Goal: Transaction & Acquisition: Purchase product/service

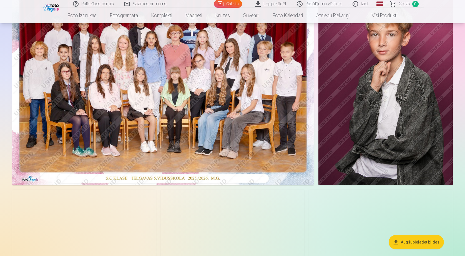
scroll to position [83, 0]
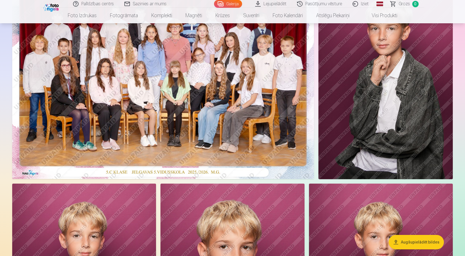
click at [189, 127] on img at bounding box center [163, 78] width 302 height 201
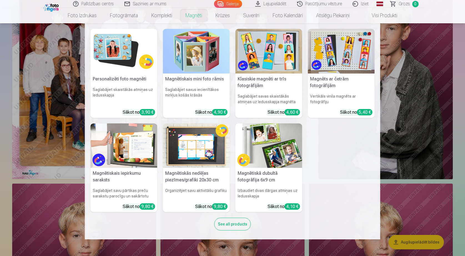
click at [165, 99] on h6 "Saglabājiet savus iecienītākos mirkļus košās krāsās" at bounding box center [196, 96] width 67 height 22
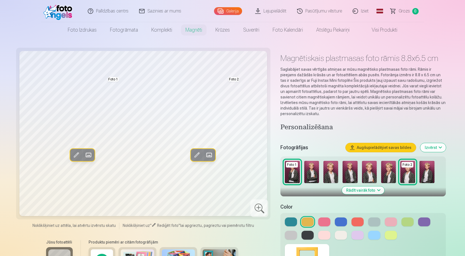
click at [65, 12] on img at bounding box center [59, 11] width 32 height 18
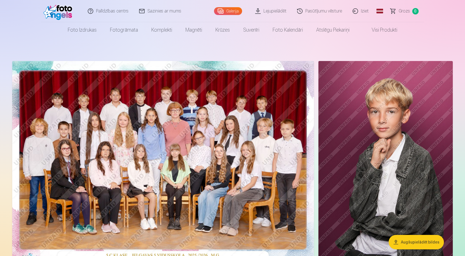
click at [116, 127] on img at bounding box center [163, 161] width 302 height 201
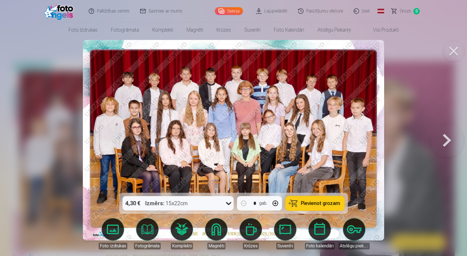
click at [223, 204] on div "4,30 € Izmērs : 15x22cm" at bounding box center [173, 203] width 101 height 14
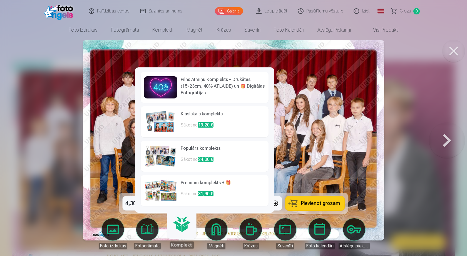
click at [169, 124] on img at bounding box center [160, 122] width 33 height 22
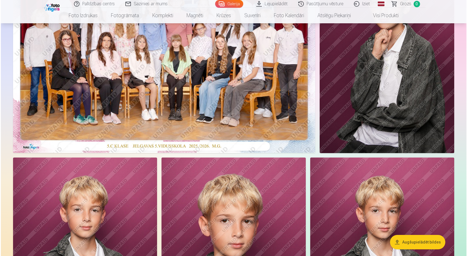
scroll to position [139, 0]
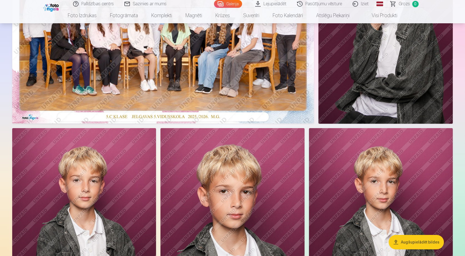
click at [179, 75] on img at bounding box center [163, 22] width 302 height 201
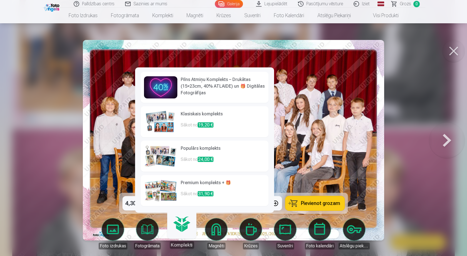
click at [182, 238] on link "Komplekti" at bounding box center [181, 232] width 34 height 34
click at [167, 159] on img at bounding box center [160, 156] width 33 height 22
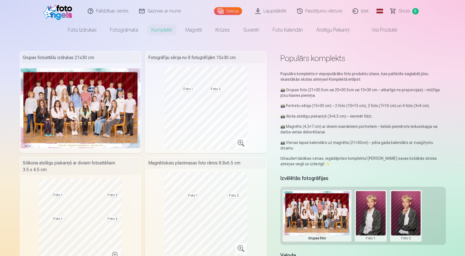
click at [116, 113] on img at bounding box center [81, 108] width 120 height 80
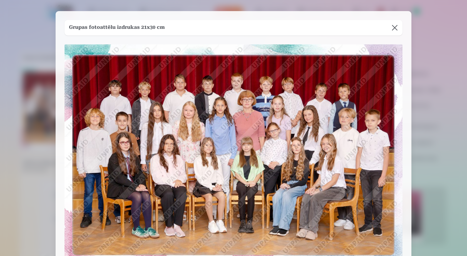
click at [394, 26] on button at bounding box center [395, 28] width 16 height 16
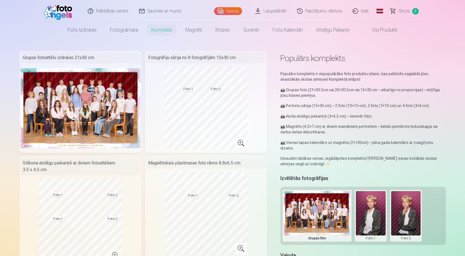
click at [92, 121] on img at bounding box center [81, 108] width 120 height 80
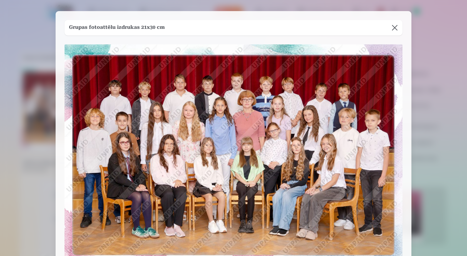
click at [390, 27] on button at bounding box center [395, 28] width 16 height 16
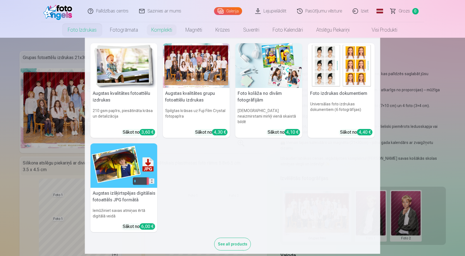
click at [89, 30] on link "Foto izdrukas" at bounding box center [82, 30] width 42 height 16
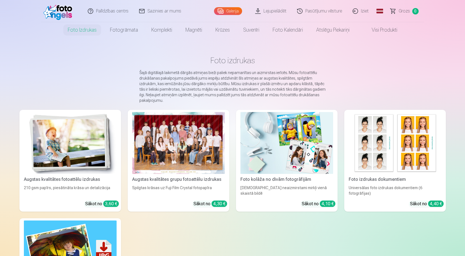
drag, startPoint x: 64, startPoint y: 10, endPoint x: 59, endPoint y: 33, distance: 23.7
click at [64, 10] on img at bounding box center [59, 11] width 32 height 18
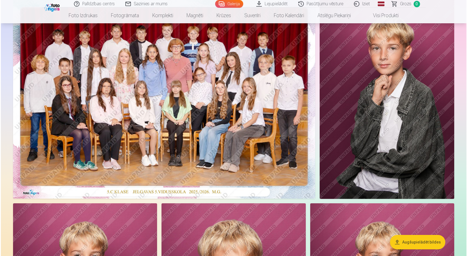
scroll to position [56, 0]
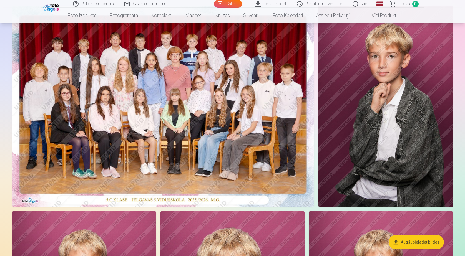
click at [374, 92] on img at bounding box center [386, 107] width 134 height 202
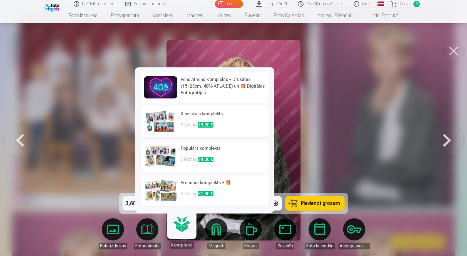
click at [180, 236] on link "Komplekti" at bounding box center [181, 232] width 34 height 34
click at [199, 125] on span "19,20 €" at bounding box center [206, 125] width 16 height 5
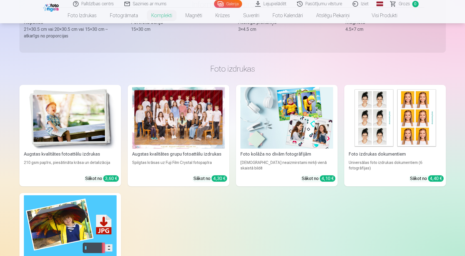
scroll to position [333, 0]
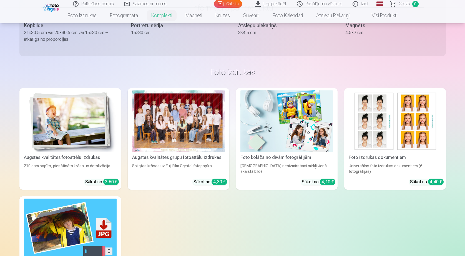
click at [285, 129] on img at bounding box center [287, 122] width 93 height 62
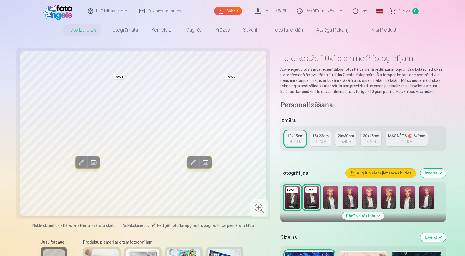
click at [376, 31] on link "Visi produkti" at bounding box center [380, 30] width 48 height 16
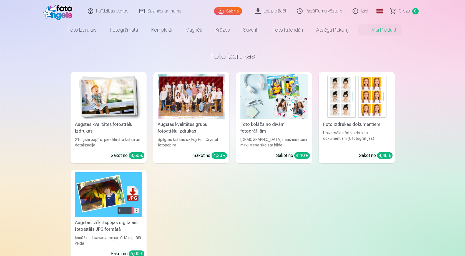
click at [97, 111] on img at bounding box center [108, 96] width 67 height 45
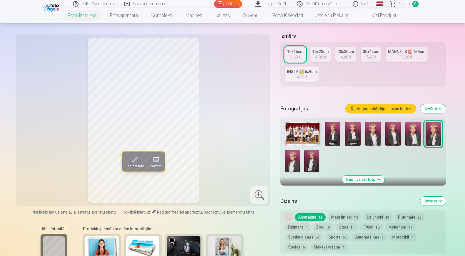
scroll to position [83, 0]
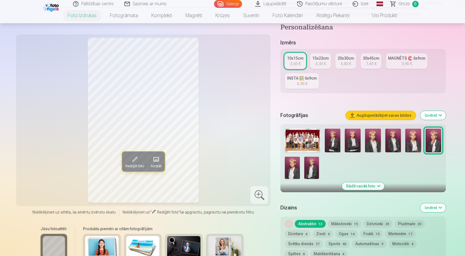
click at [305, 74] on link "INSTA 🖼️ 6x9cm 4,90 €" at bounding box center [302, 81] width 34 height 16
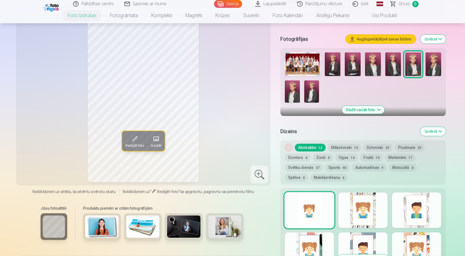
scroll to position [250, 0]
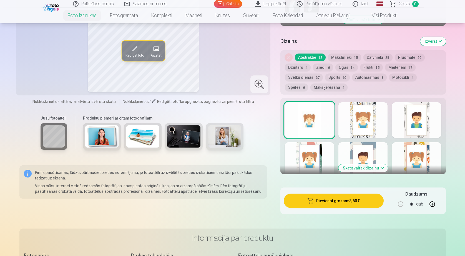
click at [335, 79] on button "Sports 60" at bounding box center [337, 78] width 25 height 8
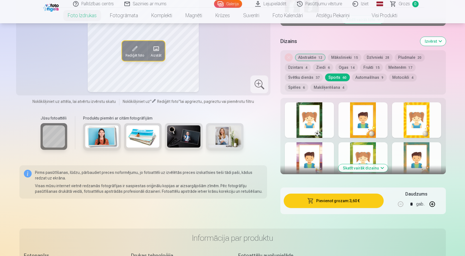
click at [317, 117] on div at bounding box center [309, 121] width 49 height 36
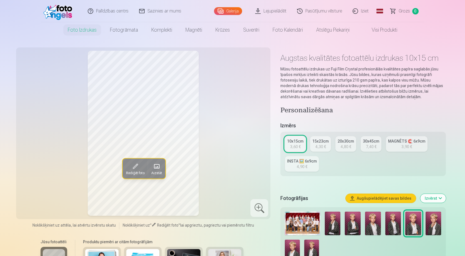
scroll to position [0, 0]
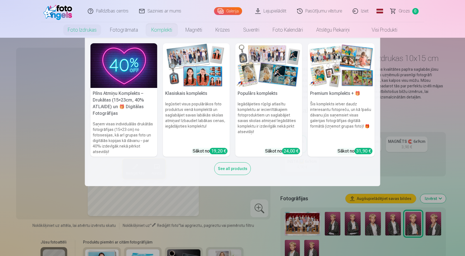
click at [127, 71] on img at bounding box center [124, 65] width 67 height 45
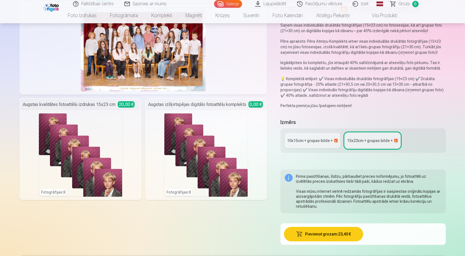
scroll to position [83, 0]
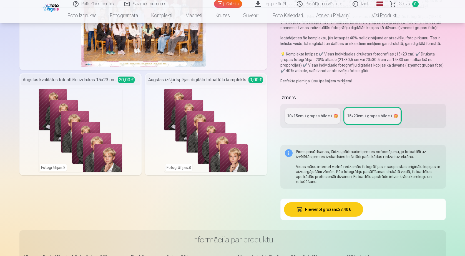
click at [317, 119] on link "10x15сm + grupas bilde + 🎁" at bounding box center [313, 116] width 56 height 16
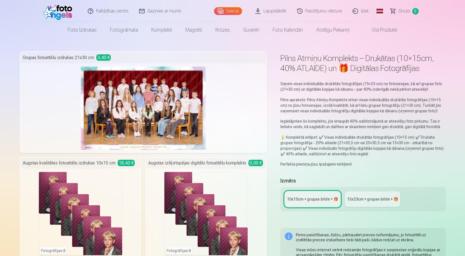
click at [320, 201] on div "10x15сm + grupas bilde + 🎁" at bounding box center [312, 200] width 51 height 6
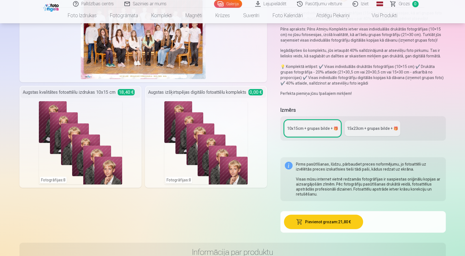
scroll to position [83, 0]
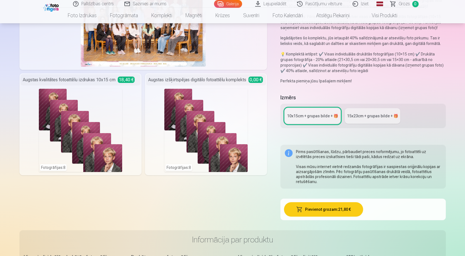
click at [371, 112] on link "15x23сm + grupas bilde + 🎁" at bounding box center [373, 116] width 56 height 16
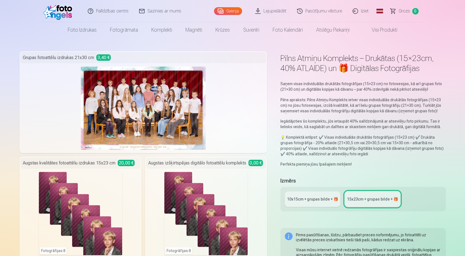
click at [67, 11] on img at bounding box center [59, 11] width 32 height 18
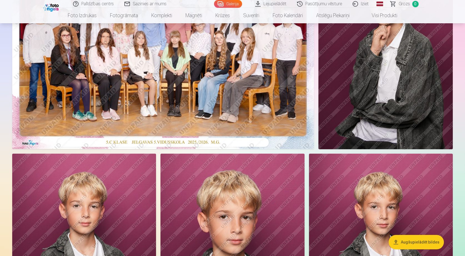
scroll to position [28, 0]
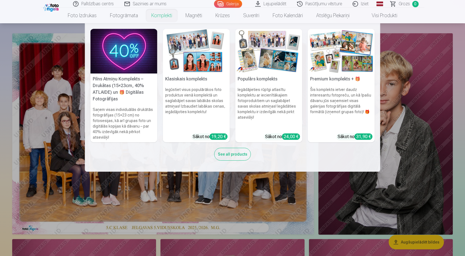
click at [132, 52] on img at bounding box center [124, 51] width 67 height 45
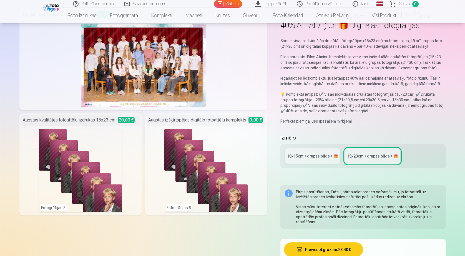
scroll to position [56, 0]
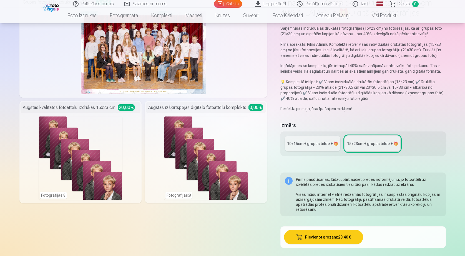
click at [312, 147] on link "10x15сm + grupas bilde + 🎁" at bounding box center [313, 144] width 56 height 16
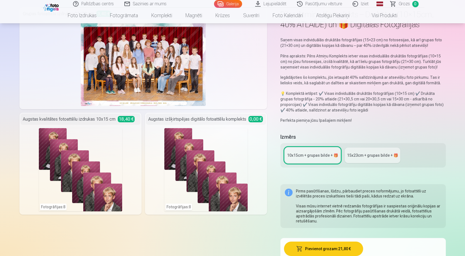
scroll to position [28, 0]
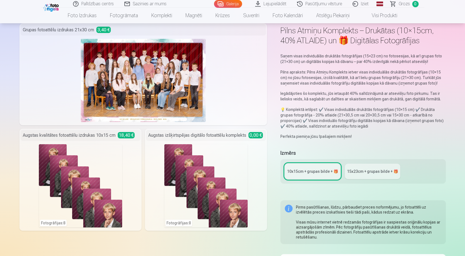
click at [368, 172] on div "15x23сm + grupas bilde + 🎁" at bounding box center [372, 172] width 51 height 6
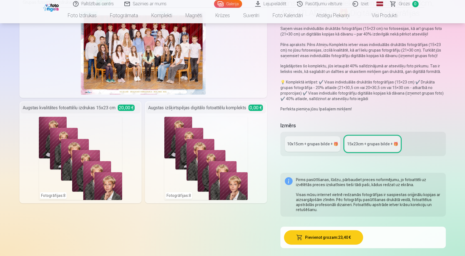
scroll to position [56, 0]
click at [316, 146] on div "10x15сm + grupas bilde + 🎁" at bounding box center [312, 144] width 51 height 6
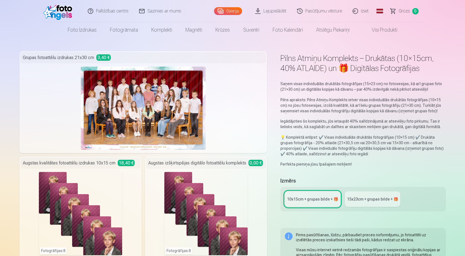
click at [59, 9] on img at bounding box center [59, 11] width 32 height 18
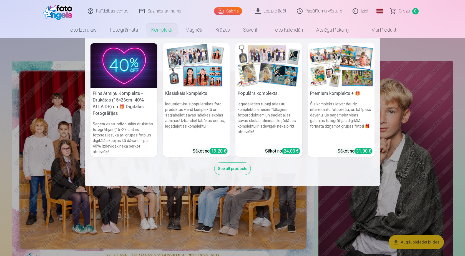
drag, startPoint x: 140, startPoint y: 66, endPoint x: 139, endPoint y: 101, distance: 35.3
click at [140, 66] on img at bounding box center [124, 65] width 67 height 45
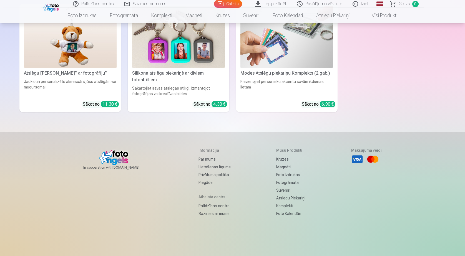
scroll to position [2032, 0]
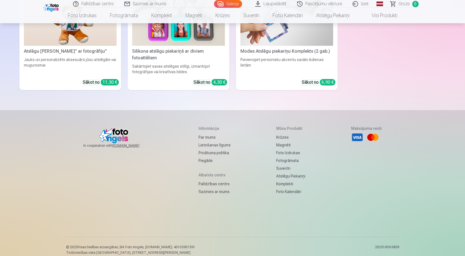
click at [214, 188] on link "Sazinies ar mums" at bounding box center [215, 192] width 32 height 8
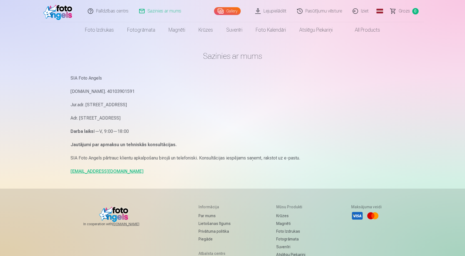
click at [67, 14] on img at bounding box center [59, 11] width 32 height 18
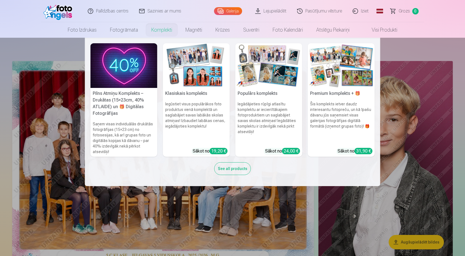
click at [142, 60] on img at bounding box center [124, 65] width 67 height 45
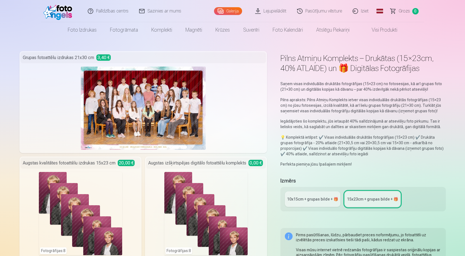
click at [57, 14] on img at bounding box center [59, 11] width 32 height 18
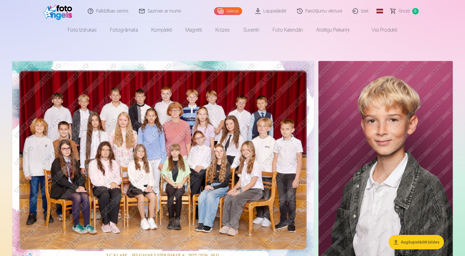
click at [170, 117] on img at bounding box center [163, 161] width 302 height 201
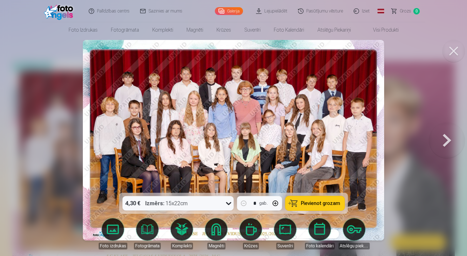
click at [319, 206] on span "Pievienot grozam" at bounding box center [320, 203] width 39 height 5
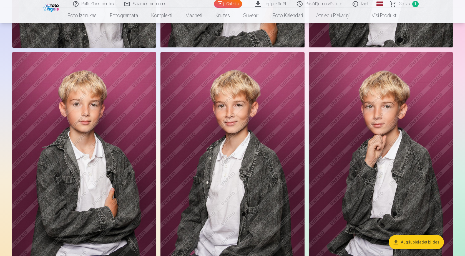
scroll to position [417, 0]
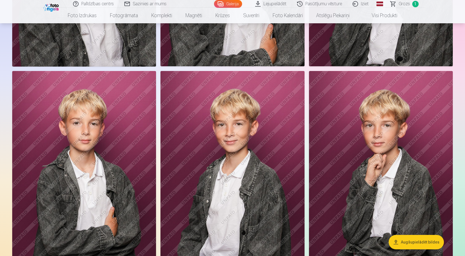
click at [394, 185] on img at bounding box center [381, 179] width 144 height 216
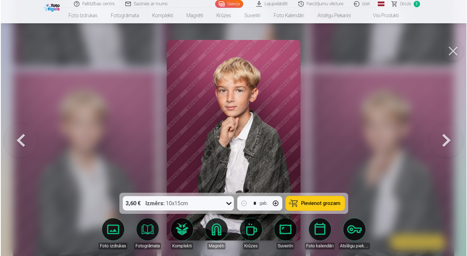
scroll to position [417, 0]
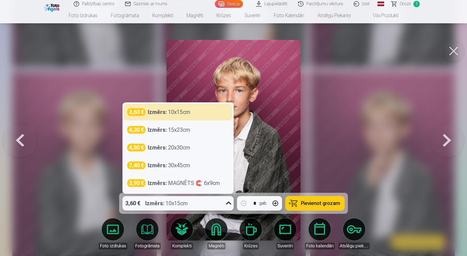
click at [222, 204] on div "3,60 € Izmērs : 10x15cm" at bounding box center [173, 203] width 101 height 14
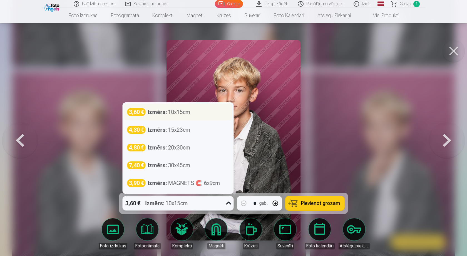
click at [181, 113] on div "Izmērs : 10x15cm" at bounding box center [169, 112] width 43 height 8
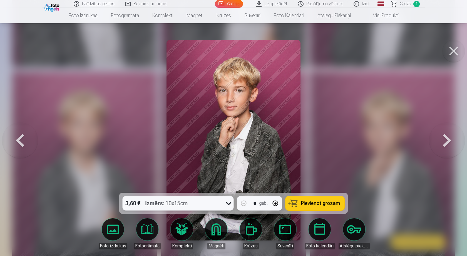
click at [314, 207] on button "Pievienot grozam" at bounding box center [314, 203] width 59 height 14
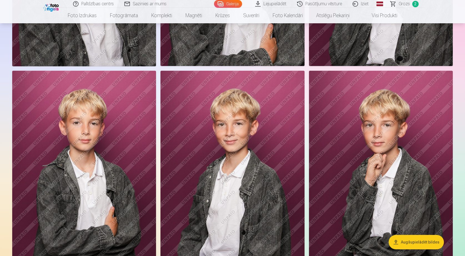
scroll to position [417, 0]
click at [238, 156] on img at bounding box center [233, 179] width 144 height 216
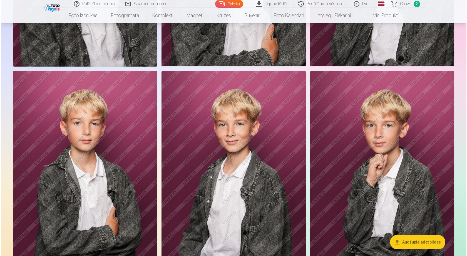
scroll to position [417, 0]
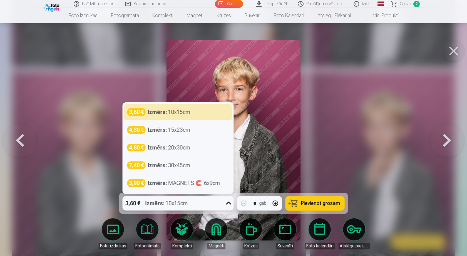
click at [215, 208] on div "3,60 € Izmērs : 10x15cm" at bounding box center [173, 203] width 101 height 14
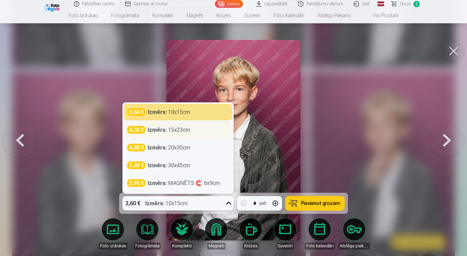
click at [171, 132] on div "Izmērs : 15x23cm" at bounding box center [169, 130] width 43 height 8
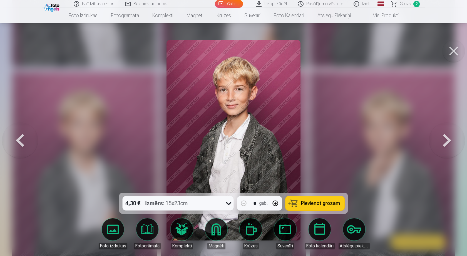
click at [310, 209] on button "Pievienot grozam" at bounding box center [314, 203] width 59 height 14
click at [453, 51] on button at bounding box center [453, 51] width 22 height 22
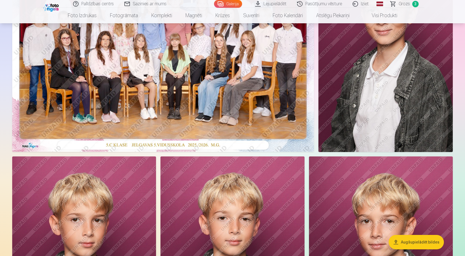
scroll to position [28, 0]
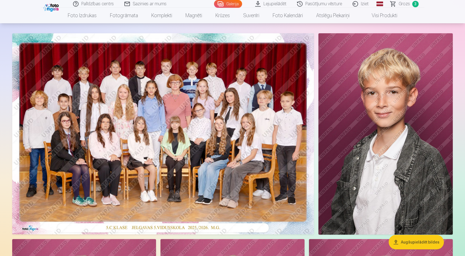
click at [384, 126] on img at bounding box center [386, 134] width 134 height 202
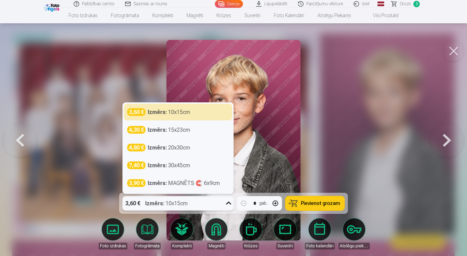
click at [202, 205] on div "3,60 € Izmērs : 10x15cm" at bounding box center [173, 203] width 101 height 14
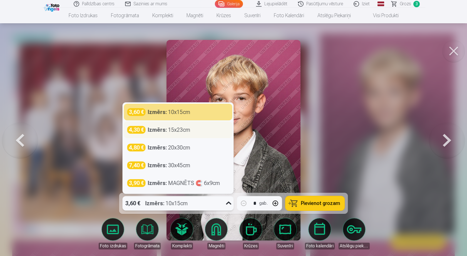
click at [169, 134] on div "4,30 € Izmērs : 15x23cm" at bounding box center [178, 130] width 108 height 17
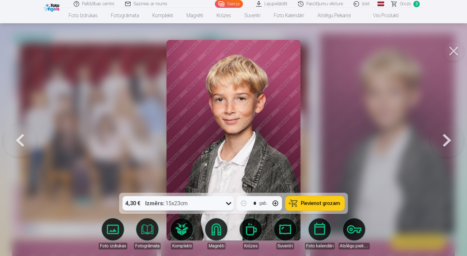
click at [310, 204] on span "Pievienot grozam" at bounding box center [320, 203] width 39 height 5
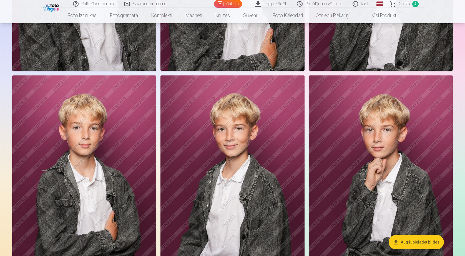
scroll to position [444, 0]
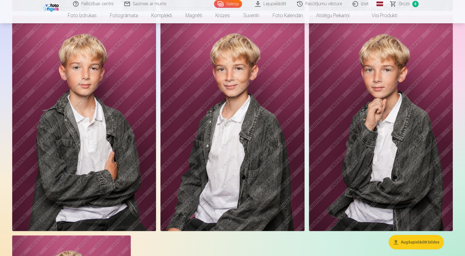
click at [97, 118] on img at bounding box center [84, 124] width 144 height 216
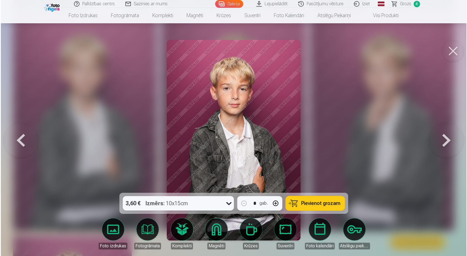
scroll to position [473, 0]
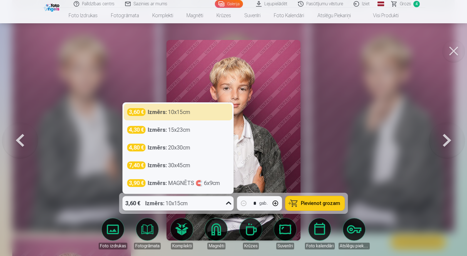
click at [207, 206] on div "3,60 € Izmērs : 10x15cm" at bounding box center [173, 203] width 101 height 14
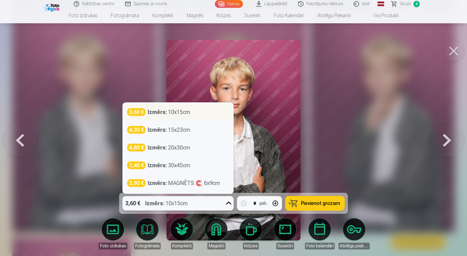
click at [175, 114] on div "Izmērs : 10x15cm" at bounding box center [169, 112] width 43 height 8
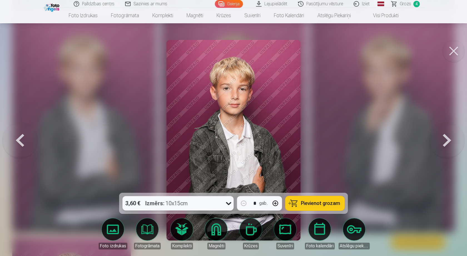
drag, startPoint x: 317, startPoint y: 206, endPoint x: 283, endPoint y: 206, distance: 33.9
click at [317, 206] on span "Pievienot grozam" at bounding box center [320, 203] width 39 height 5
click at [370, 171] on div at bounding box center [233, 128] width 467 height 256
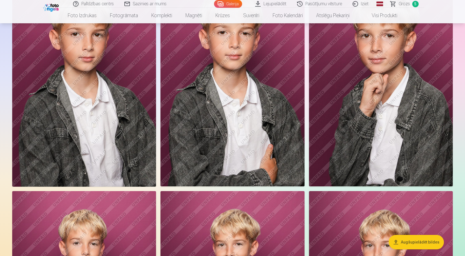
scroll to position [222, 0]
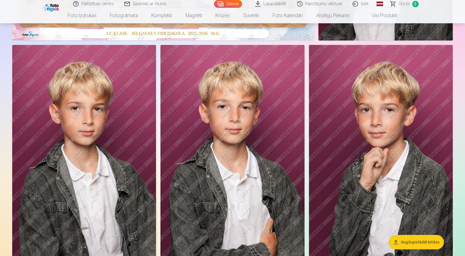
click at [403, 4] on span "Grozs" at bounding box center [404, 4] width 11 height 7
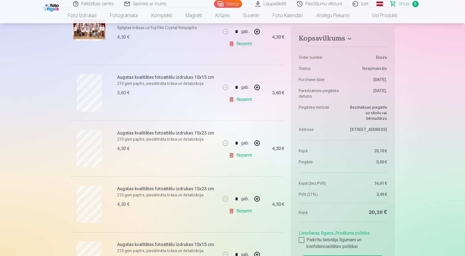
scroll to position [167, 0]
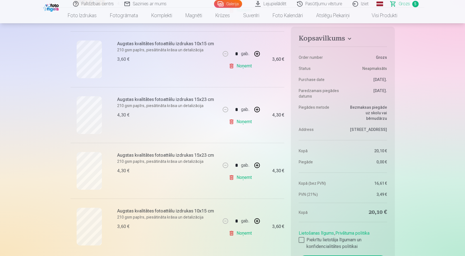
click at [234, 123] on link "Noņemt" at bounding box center [241, 121] width 25 height 11
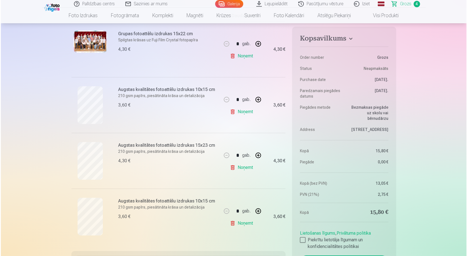
scroll to position [111, 0]
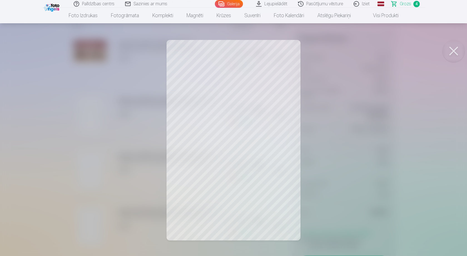
drag, startPoint x: 456, startPoint y: 48, endPoint x: 453, endPoint y: 53, distance: 5.6
click at [455, 49] on button at bounding box center [453, 51] width 22 height 22
click at [454, 56] on button at bounding box center [453, 51] width 22 height 22
drag, startPoint x: 455, startPoint y: 47, endPoint x: 441, endPoint y: 55, distance: 15.8
click at [455, 48] on button at bounding box center [453, 51] width 22 height 22
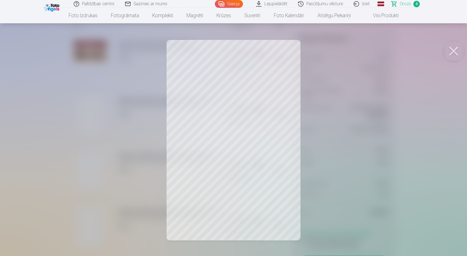
click at [404, 4] on span "Grozs" at bounding box center [404, 4] width 11 height 7
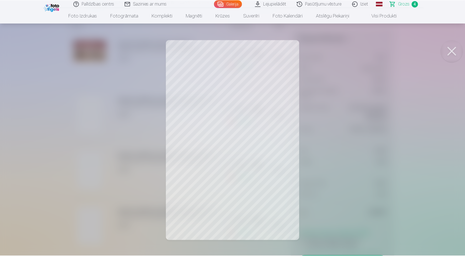
scroll to position [0, 0]
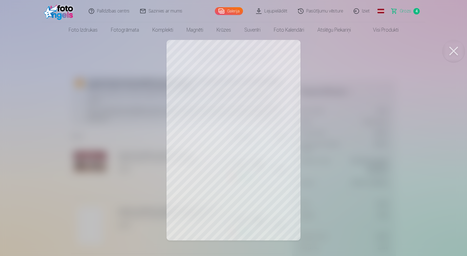
click at [405, 11] on span "Grozs" at bounding box center [404, 11] width 11 height 7
click at [450, 56] on button at bounding box center [453, 51] width 22 height 22
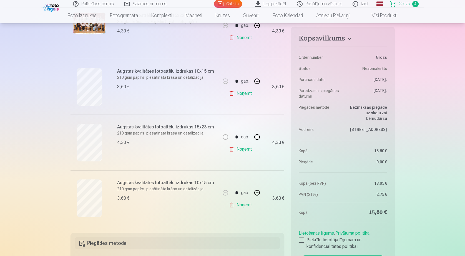
scroll to position [139, 0]
click at [303, 240] on div at bounding box center [302, 241] width 6 height 6
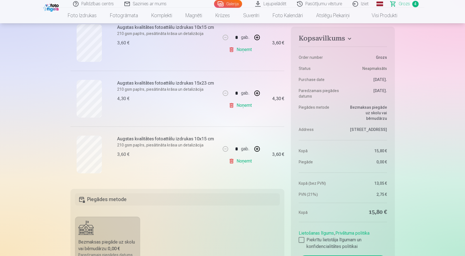
scroll to position [250, 0]
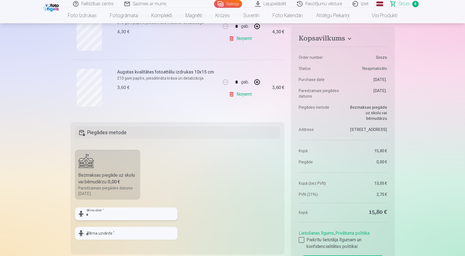
click at [114, 216] on input "text" at bounding box center [126, 214] width 103 height 13
type input "*****"
click at [114, 232] on input "text" at bounding box center [126, 233] width 103 height 13
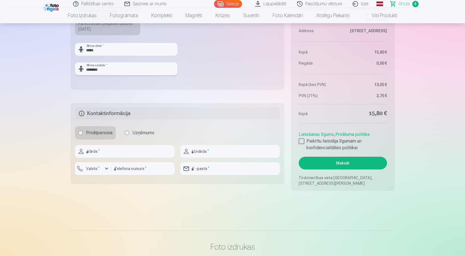
scroll to position [417, 0]
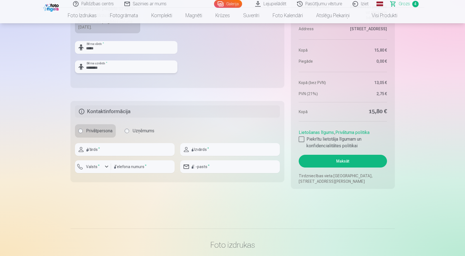
type input "********"
click at [106, 153] on input "text" at bounding box center [125, 149] width 100 height 13
type input "*******"
click at [215, 151] on input "text" at bounding box center [230, 149] width 100 height 13
type input "********"
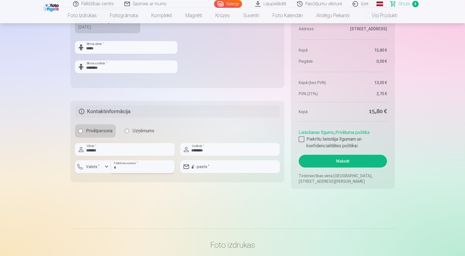
click at [134, 170] on input "number" at bounding box center [143, 167] width 64 height 13
type input "********"
click at [215, 168] on input "email" at bounding box center [230, 167] width 100 height 13
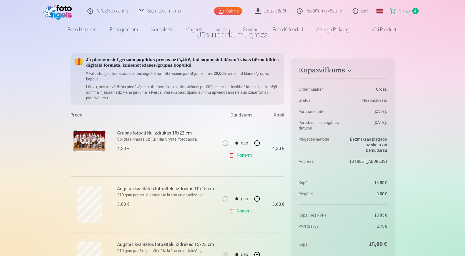
scroll to position [0, 0]
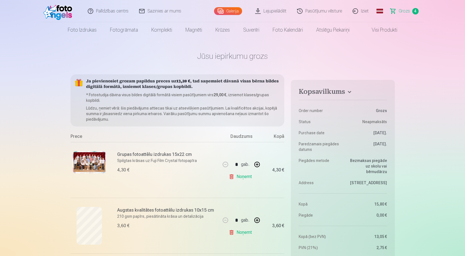
type input "**********"
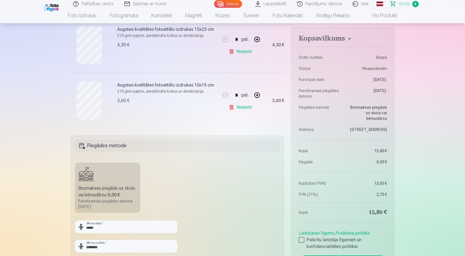
scroll to position [278, 0]
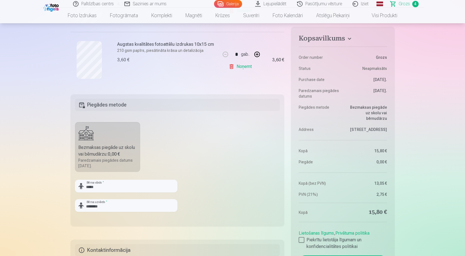
click at [128, 213] on div at bounding box center [126, 214] width 103 height 4
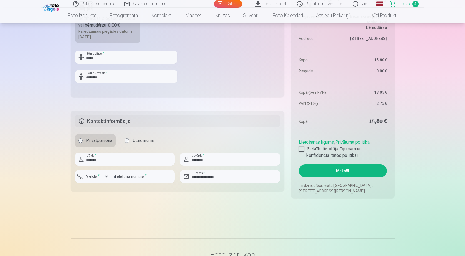
scroll to position [417, 0]
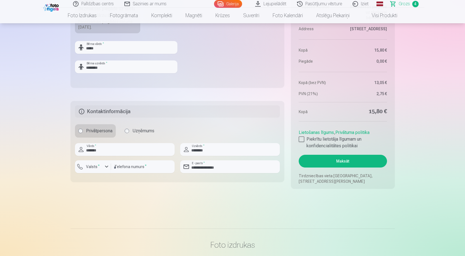
click at [341, 163] on button "Maksāt" at bounding box center [343, 161] width 88 height 13
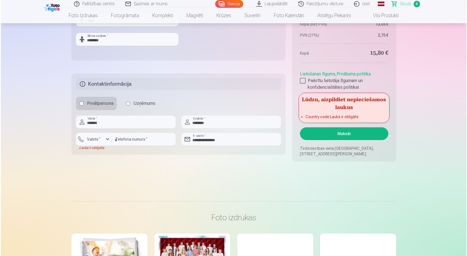
scroll to position [444, 0]
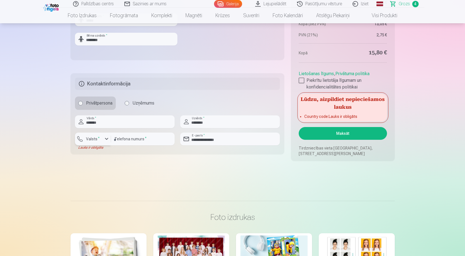
click at [106, 139] on div "button" at bounding box center [106, 139] width 7 height 7
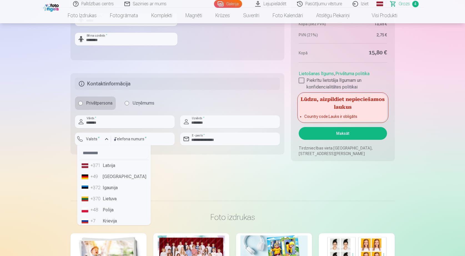
click at [102, 167] on li "+371 Latvija" at bounding box center [113, 165] width 69 height 11
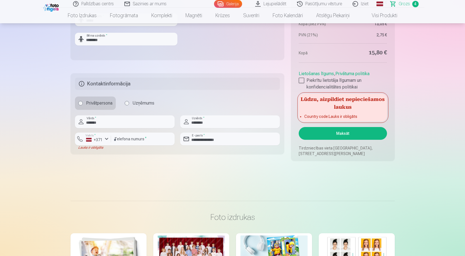
click at [339, 134] on button "Maksāt" at bounding box center [343, 133] width 88 height 13
